Goal: Find specific page/section: Find specific page/section

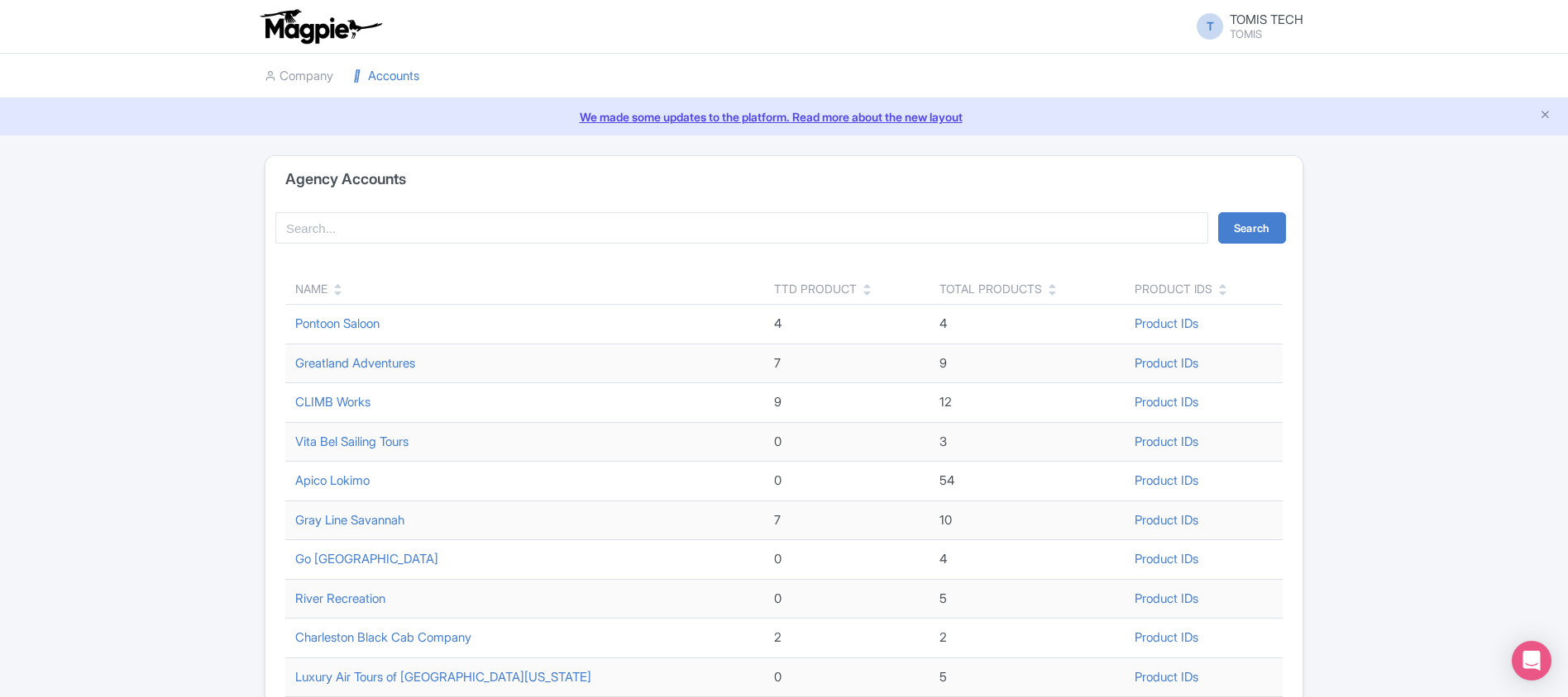
click at [338, 296] on icon at bounding box center [338, 294] width 8 height 12
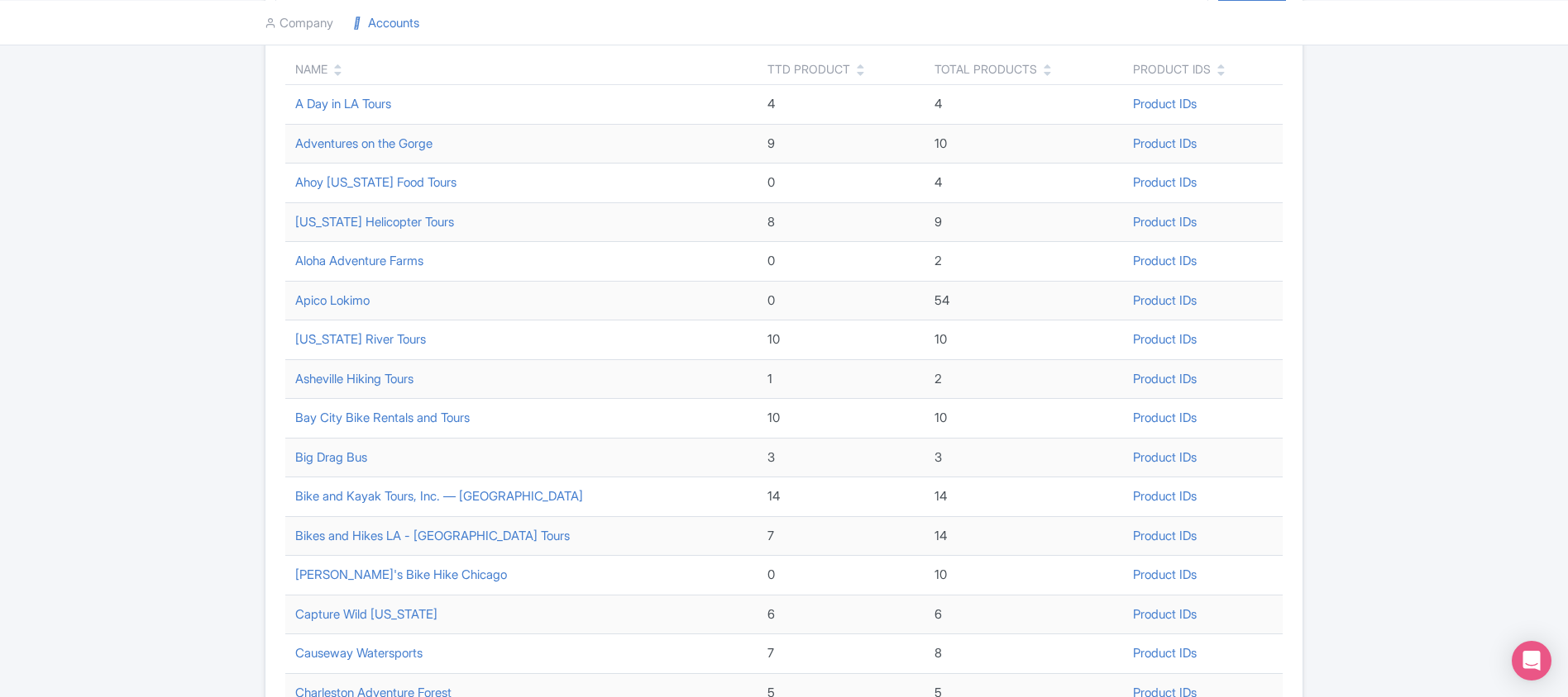
scroll to position [540, 0]
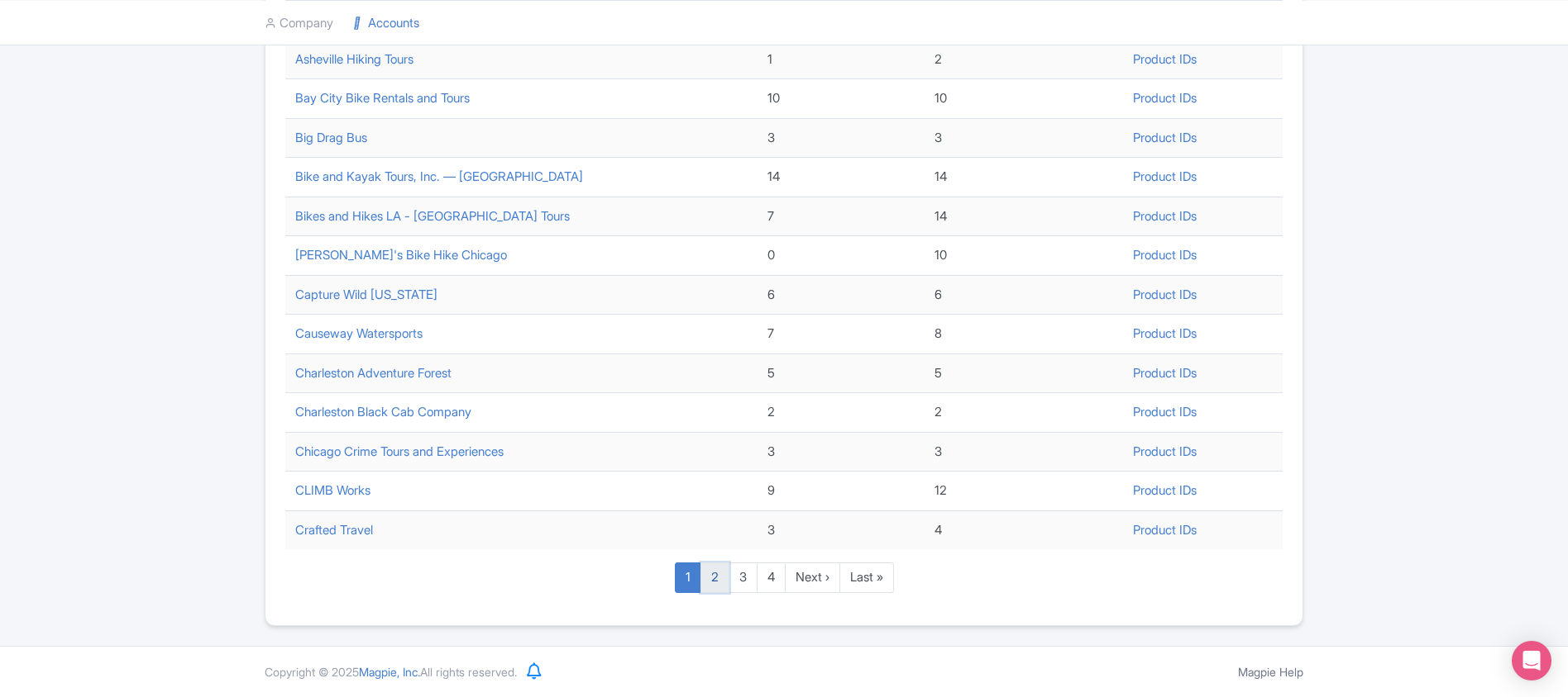
click at [717, 577] on link "2" at bounding box center [714, 577] width 29 height 31
click at [712, 574] on link "2" at bounding box center [714, 577] width 29 height 31
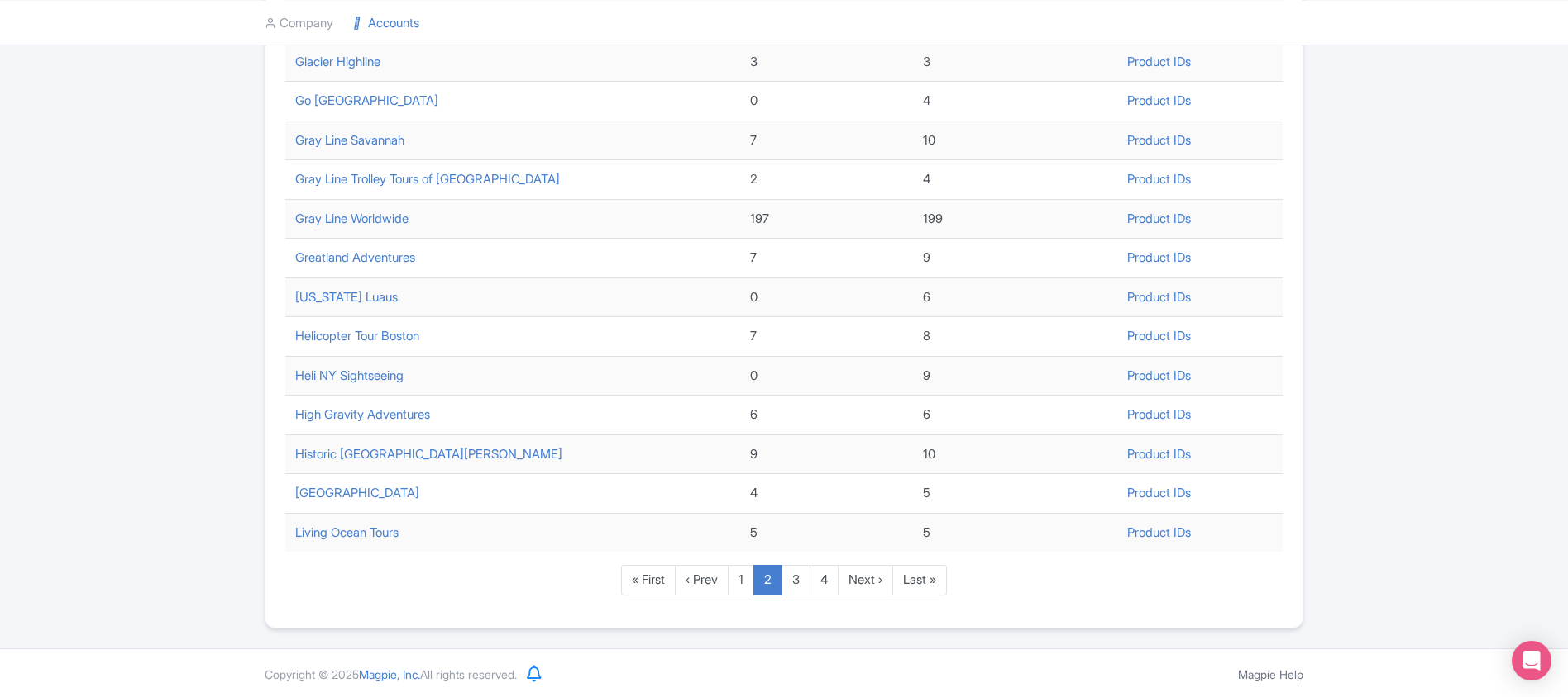
scroll to position [540, 0]
click at [419, 490] on link "[GEOGRAPHIC_DATA]" at bounding box center [356, 490] width 124 height 16
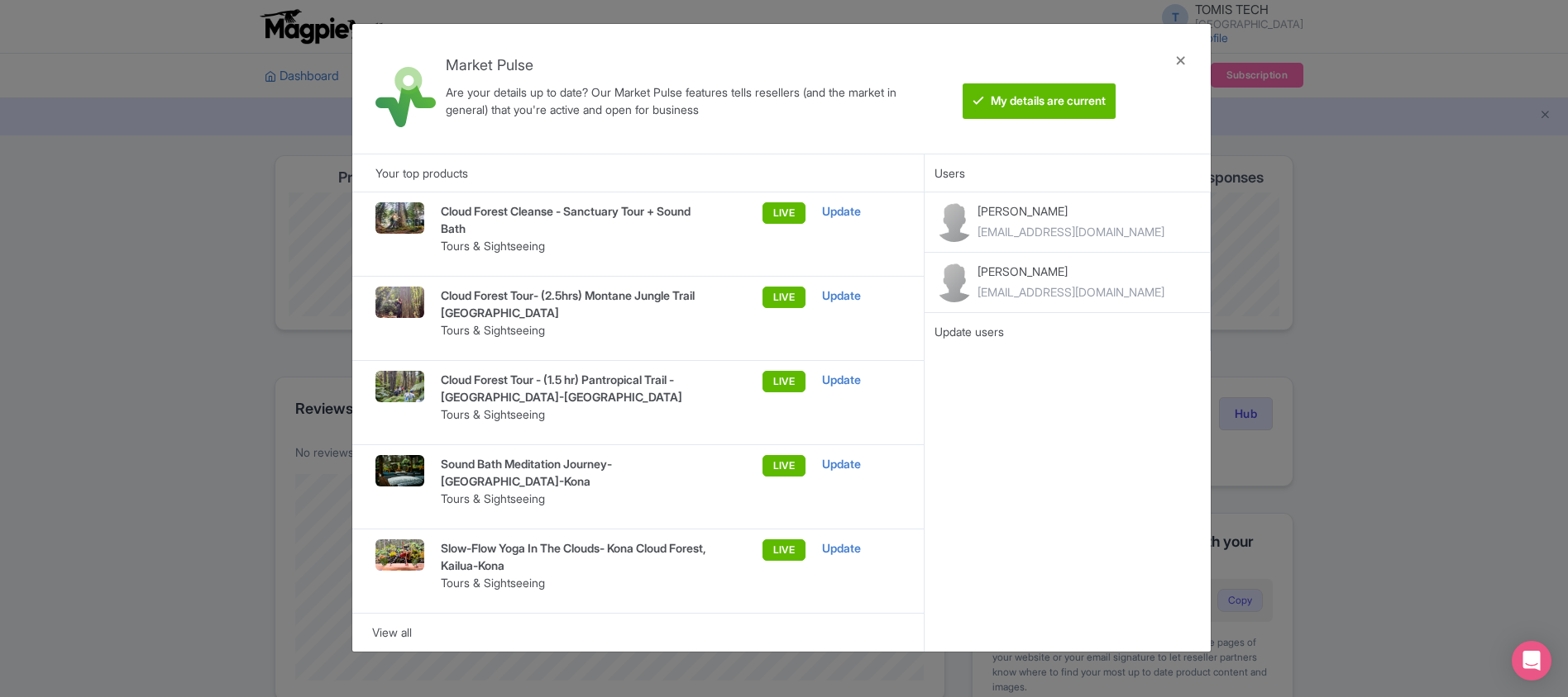
click at [141, 314] on div "Market Pulse Are your details up to date? Our Market Pulse features tells resel…" at bounding box center [784, 348] width 1568 height 697
click at [1183, 65] on div at bounding box center [1180, 89] width 40 height 103
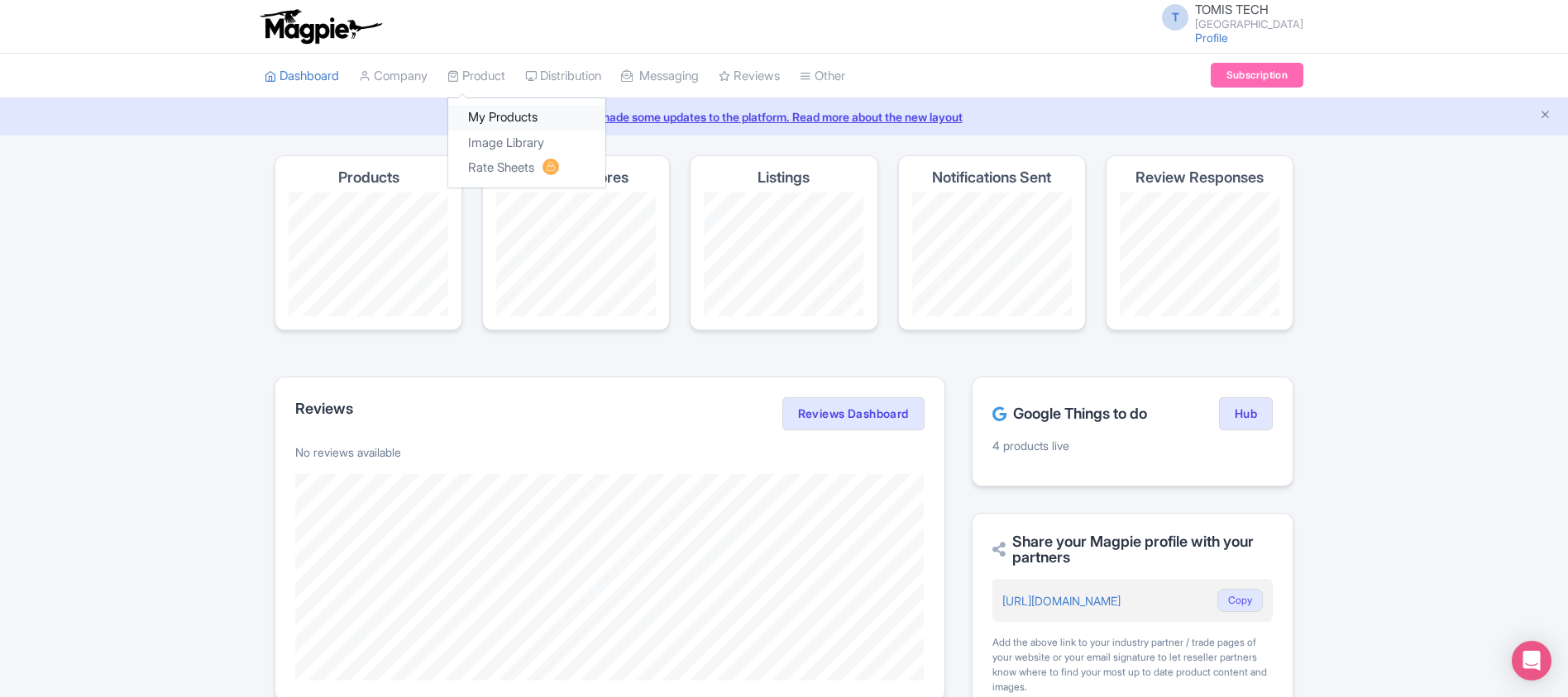
click at [504, 119] on link "My Products" at bounding box center [526, 118] width 157 height 26
